Goal: Task Accomplishment & Management: Manage account settings

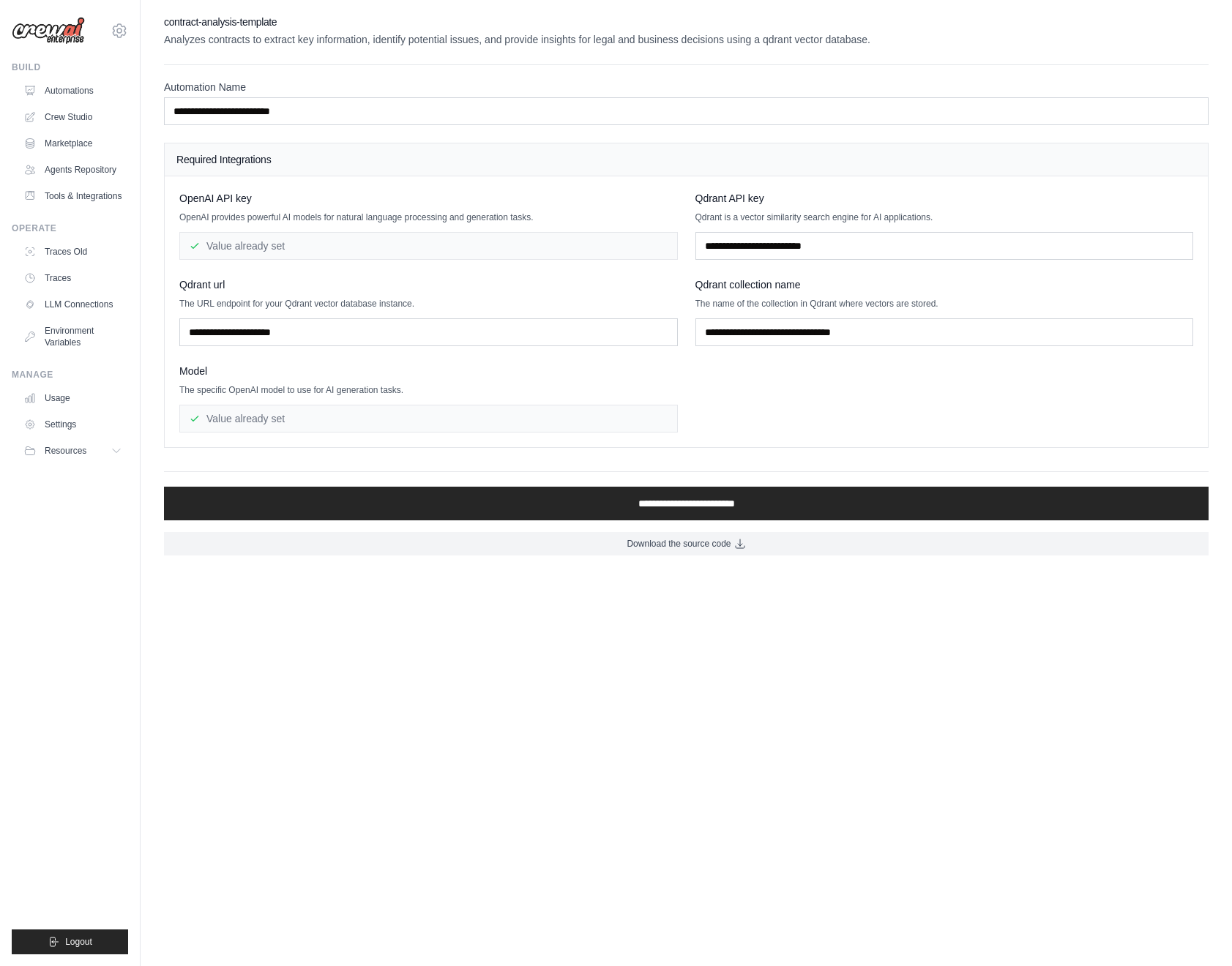
click at [51, 30] on img at bounding box center [48, 31] width 73 height 28
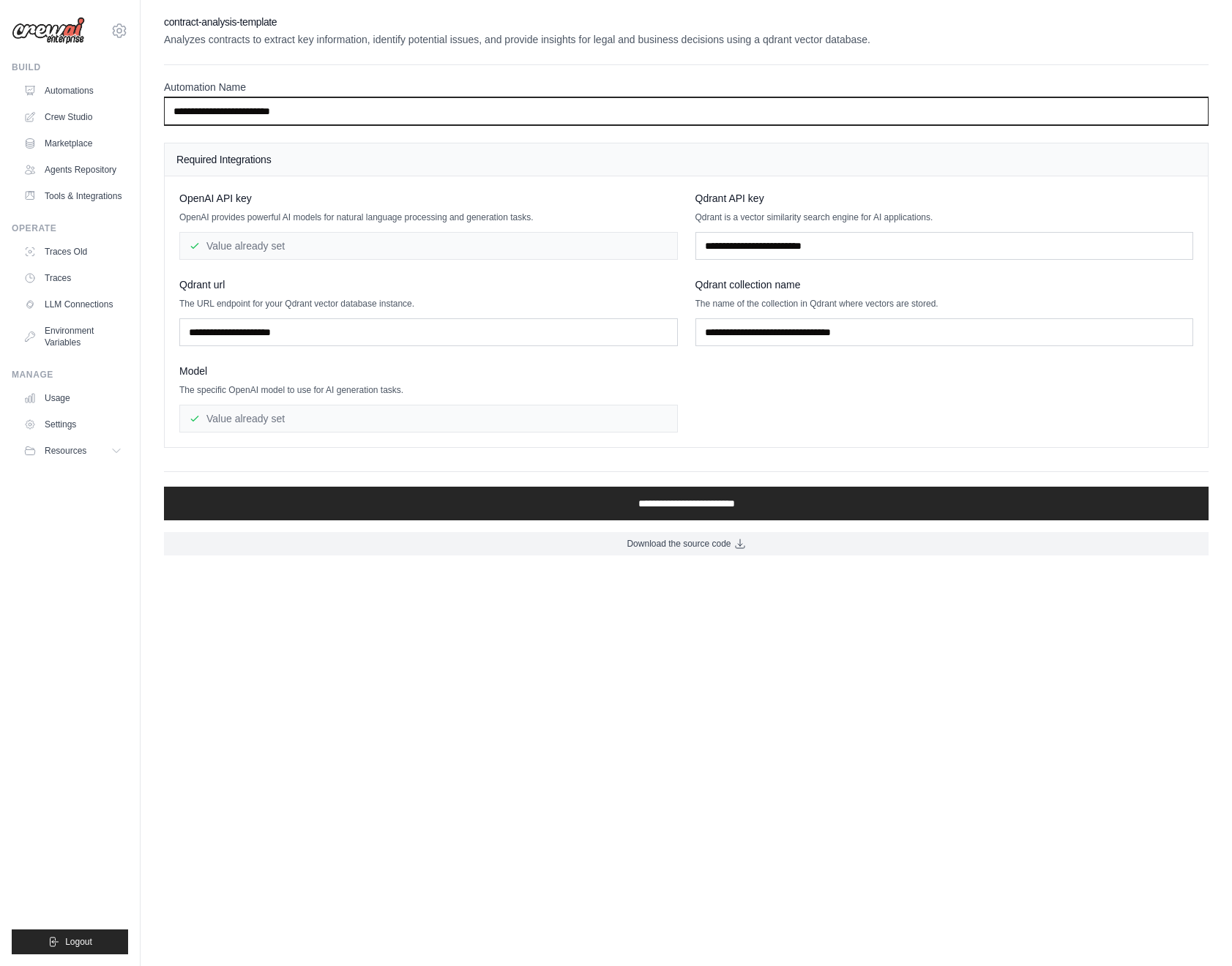
drag, startPoint x: 1138, startPoint y: 107, endPoint x: 1131, endPoint y: 94, distance: 14.8
click at [1138, 107] on input "**********" at bounding box center [686, 111] width 1044 height 28
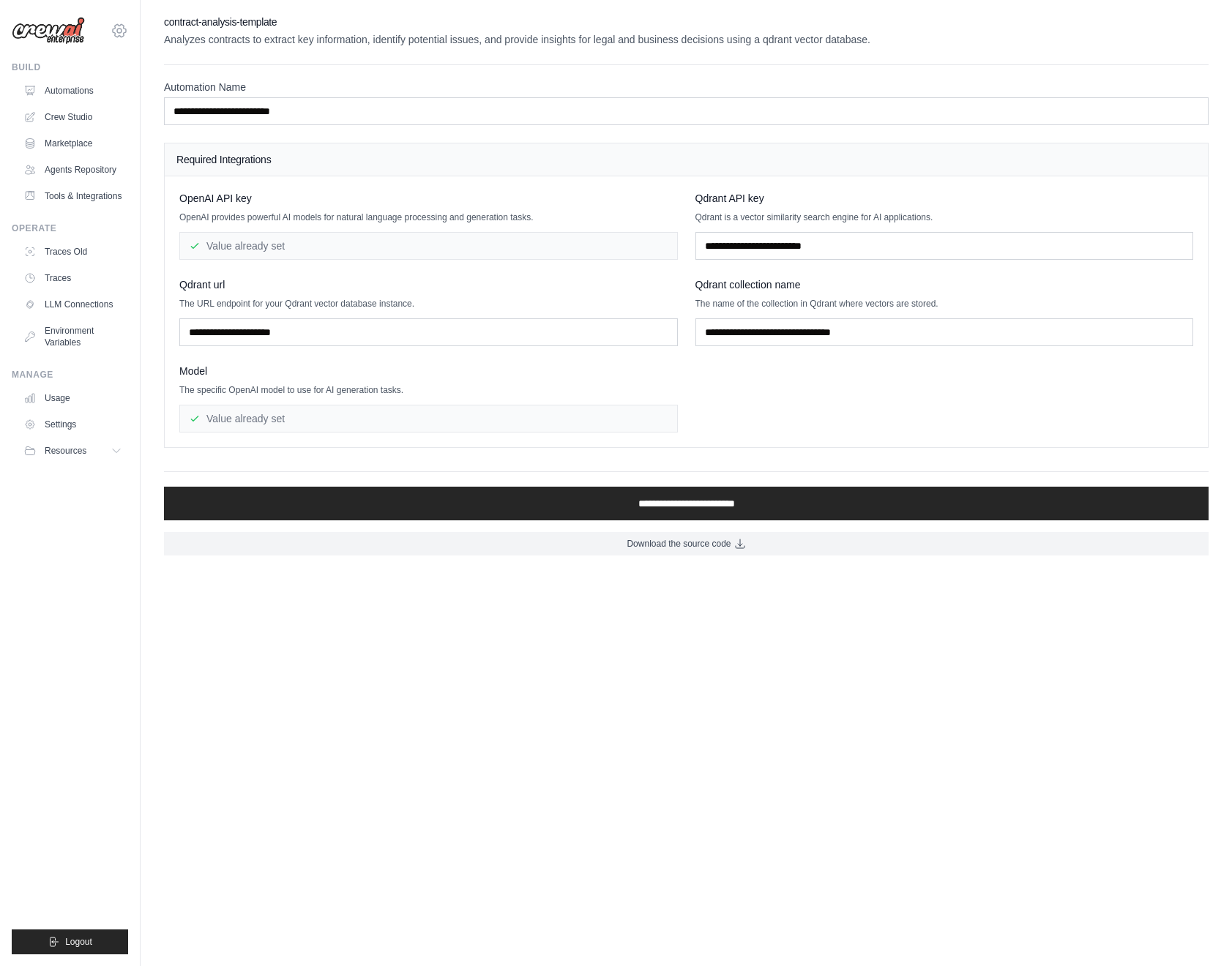
click at [120, 27] on icon at bounding box center [119, 30] width 17 height 17
click at [165, 84] on span "Settings" at bounding box center [183, 91] width 116 height 15
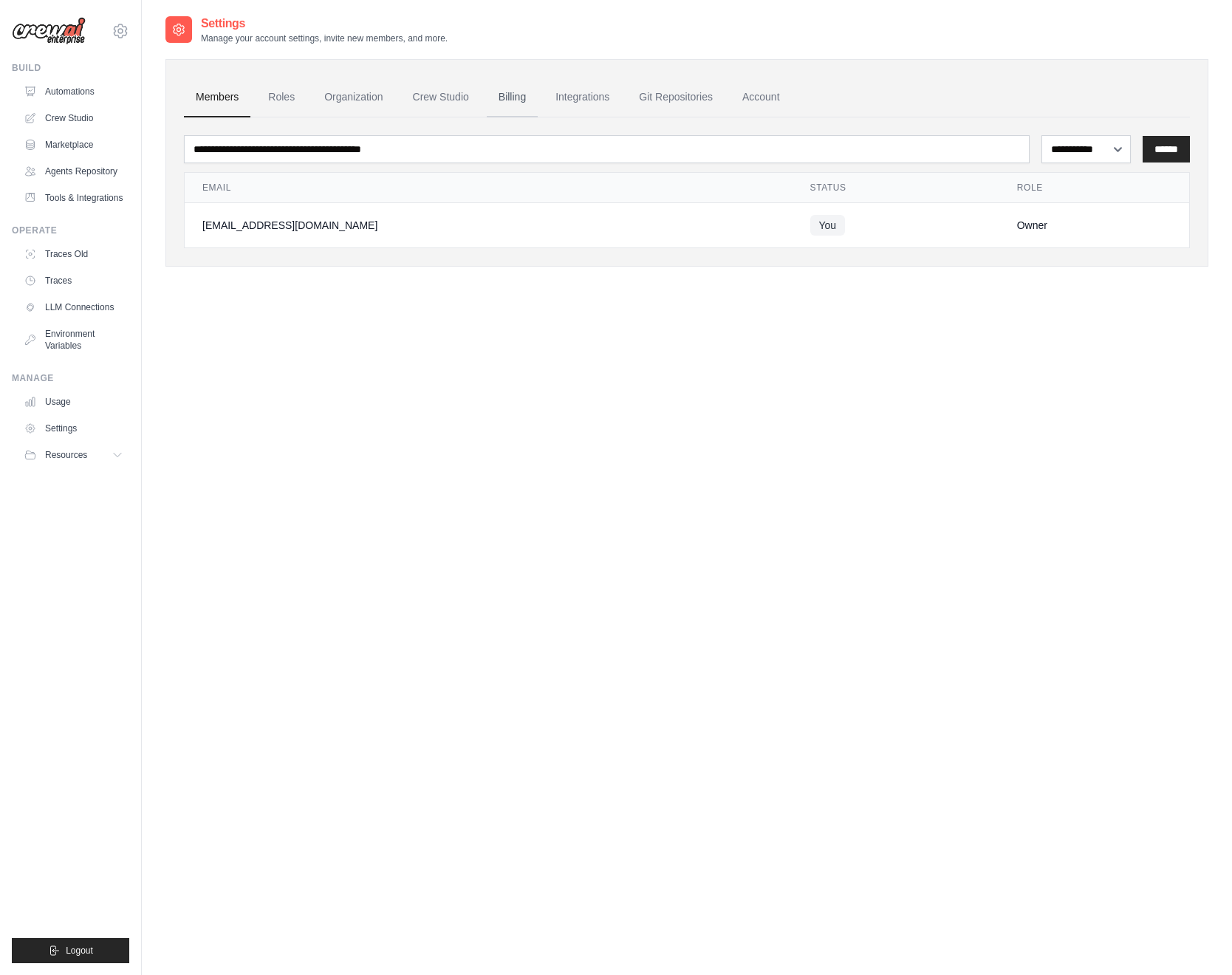
click at [517, 98] on link "Billing" at bounding box center [513, 98] width 51 height 40
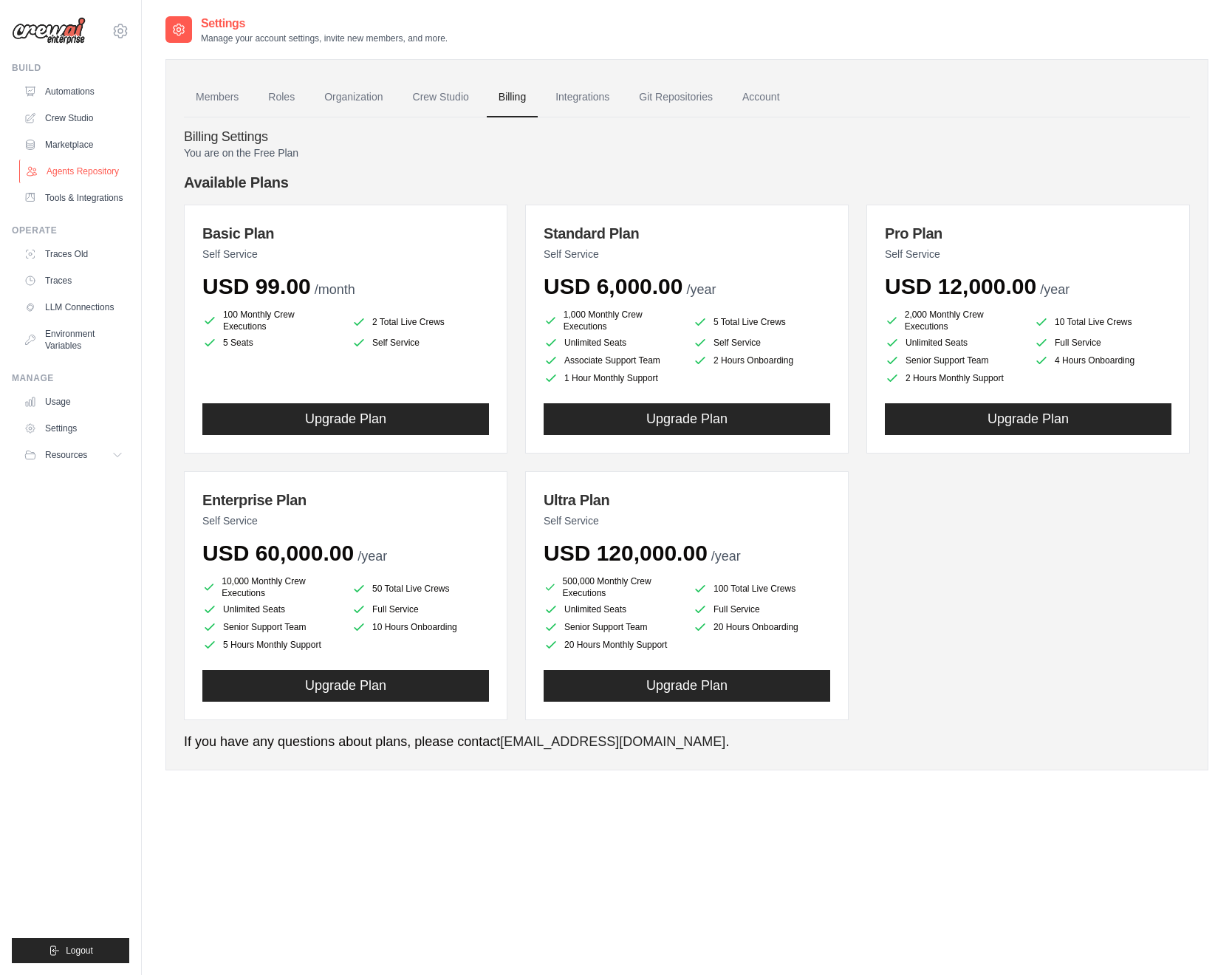
click at [75, 169] on link "Agents Repository" at bounding box center [74, 171] width 112 height 24
